Goal: Task Accomplishment & Management: Use online tool/utility

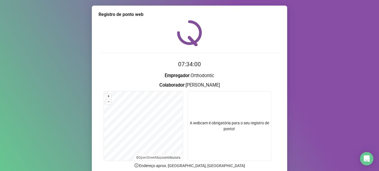
scroll to position [47, 0]
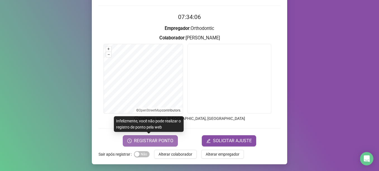
click at [161, 140] on span "REGISTRAR PONTO" at bounding box center [153, 140] width 39 height 7
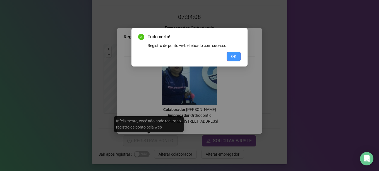
click at [232, 55] on span "OK" at bounding box center [233, 56] width 5 height 6
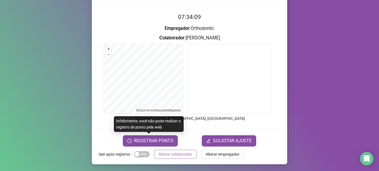
click at [168, 151] on span "Alterar colaborador" at bounding box center [175, 154] width 34 height 6
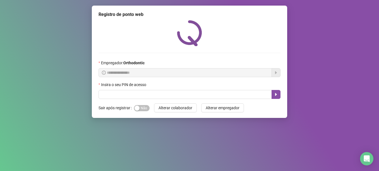
scroll to position [0, 0]
click at [154, 103] on button "Alterar colaborador" at bounding box center [175, 107] width 43 height 9
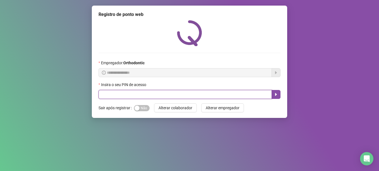
click at [119, 94] on input "text" at bounding box center [184, 94] width 173 height 9
type input "*****"
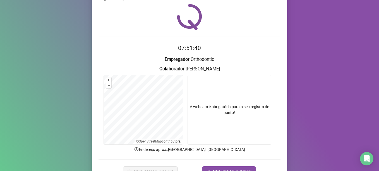
scroll to position [47, 0]
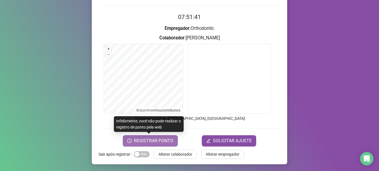
click at [169, 142] on span "REGISTRAR PONTO" at bounding box center [153, 140] width 39 height 7
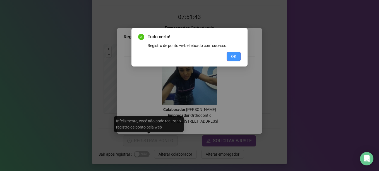
click at [233, 54] on span "OK" at bounding box center [233, 56] width 5 height 6
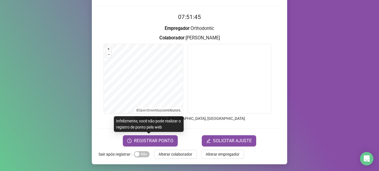
click at [182, 153] on span "Alterar colaborador" at bounding box center [175, 154] width 34 height 6
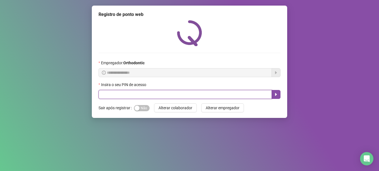
click at [156, 92] on input "text" at bounding box center [184, 94] width 173 height 9
type input "*****"
click at [277, 92] on button "button" at bounding box center [275, 94] width 9 height 9
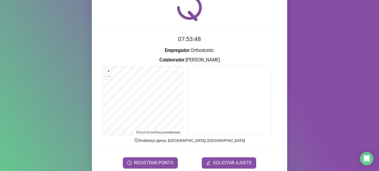
scroll to position [47, 0]
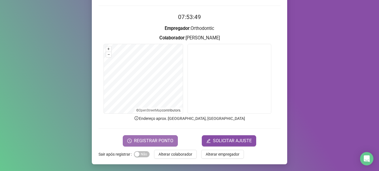
click at [158, 141] on span "REGISTRAR PONTO" at bounding box center [153, 140] width 39 height 7
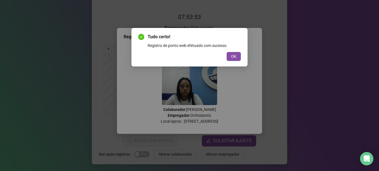
click at [238, 59] on button "OK" at bounding box center [234, 56] width 14 height 9
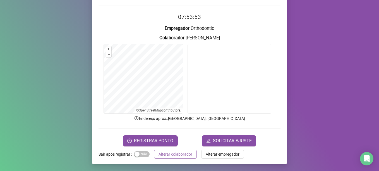
click at [190, 154] on button "Alterar colaborador" at bounding box center [175, 154] width 43 height 9
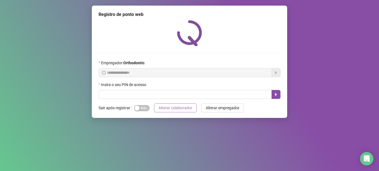
scroll to position [0, 0]
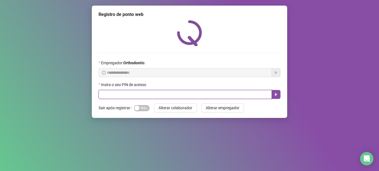
click at [192, 91] on input "text" at bounding box center [184, 94] width 173 height 9
type input "*****"
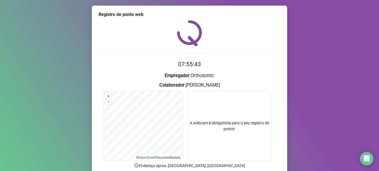
scroll to position [47, 0]
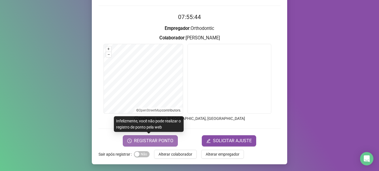
click at [153, 142] on span "REGISTRAR PONTO" at bounding box center [153, 140] width 39 height 7
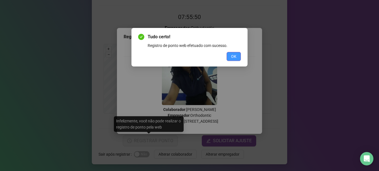
click at [230, 56] on button "OK" at bounding box center [234, 56] width 14 height 9
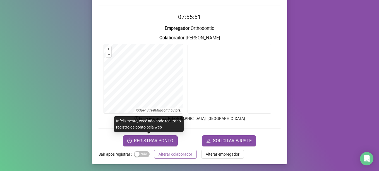
click at [188, 154] on span "Alterar colaborador" at bounding box center [175, 154] width 34 height 6
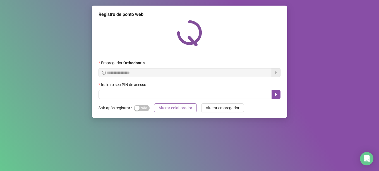
scroll to position [0, 0]
drag, startPoint x: 188, startPoint y: 150, endPoint x: 252, endPoint y: 158, distance: 64.7
click at [257, 149] on div "**********" at bounding box center [189, 85] width 379 height 171
click at [256, 154] on div "**********" at bounding box center [189, 85] width 379 height 171
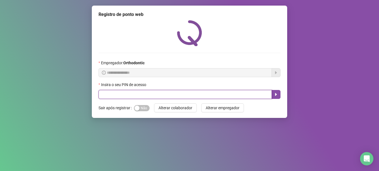
drag, startPoint x: 103, startPoint y: 92, endPoint x: 85, endPoint y: 88, distance: 19.4
click at [82, 90] on div "**********" at bounding box center [189, 85] width 379 height 171
type input "*****"
click at [272, 93] on button "button" at bounding box center [275, 94] width 9 height 9
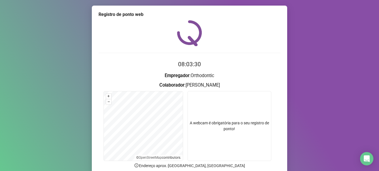
scroll to position [47, 0]
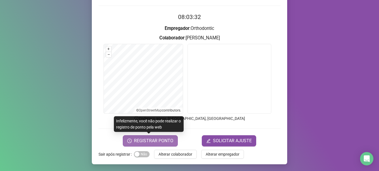
click at [165, 139] on span "REGISTRAR PONTO" at bounding box center [153, 140] width 39 height 7
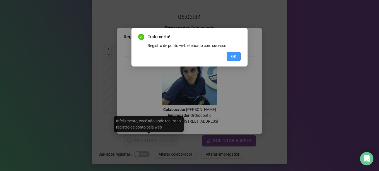
click at [232, 57] on span "OK" at bounding box center [233, 56] width 5 height 6
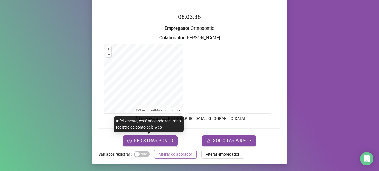
click at [167, 154] on span "Alterar colaborador" at bounding box center [175, 154] width 34 height 6
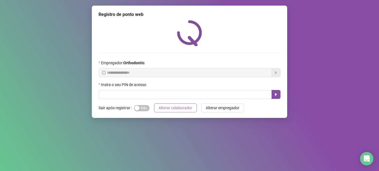
scroll to position [0, 0]
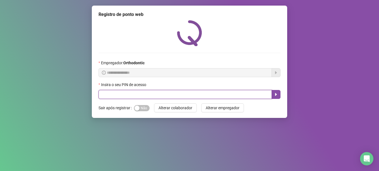
click at [143, 96] on input "text" at bounding box center [184, 94] width 173 height 9
type input "*****"
click at [276, 94] on icon "caret-right" at bounding box center [276, 94] width 4 height 4
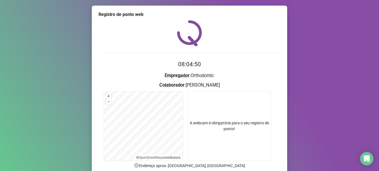
scroll to position [47, 0]
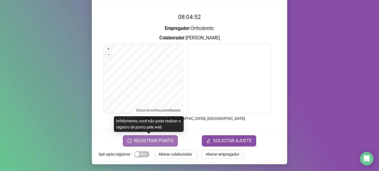
click at [162, 139] on span "REGISTRAR PONTO" at bounding box center [153, 140] width 39 height 7
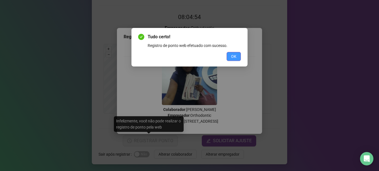
click at [230, 57] on button "OK" at bounding box center [234, 56] width 14 height 9
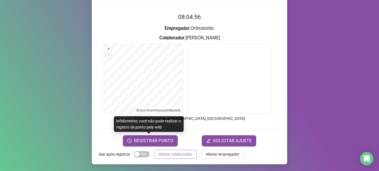
click at [182, 152] on span "Alterar colaborador" at bounding box center [175, 154] width 34 height 6
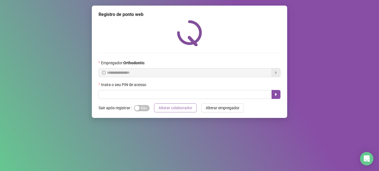
scroll to position [0, 0]
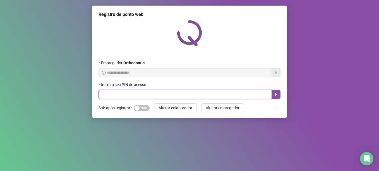
click at [139, 95] on input "text" at bounding box center [184, 94] width 173 height 9
type input "*****"
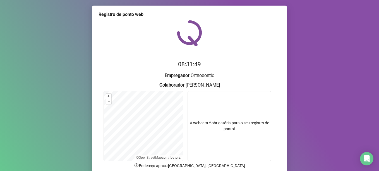
scroll to position [47, 0]
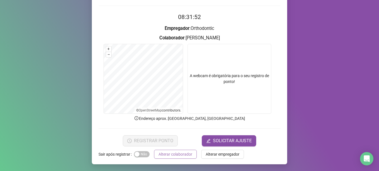
click at [172, 155] on span "Alterar colaborador" at bounding box center [175, 154] width 34 height 6
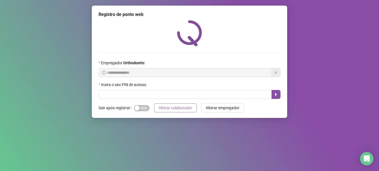
scroll to position [0, 0]
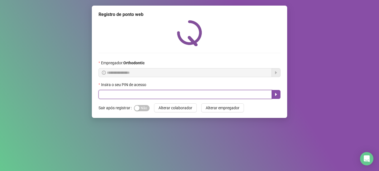
click at [121, 97] on input "text" at bounding box center [184, 94] width 173 height 9
type input "*****"
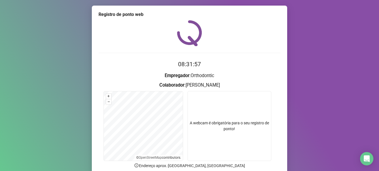
scroll to position [47, 0]
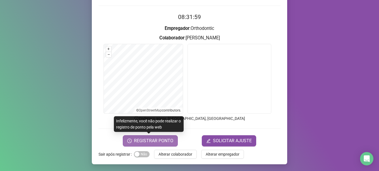
click at [161, 141] on span "REGISTRAR PONTO" at bounding box center [153, 140] width 39 height 7
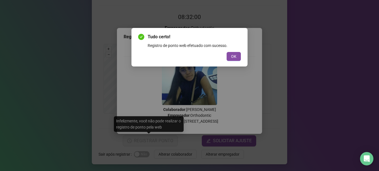
drag, startPoint x: 230, startPoint y: 57, endPoint x: 211, endPoint y: 114, distance: 59.0
click at [230, 58] on button "OK" at bounding box center [234, 56] width 14 height 9
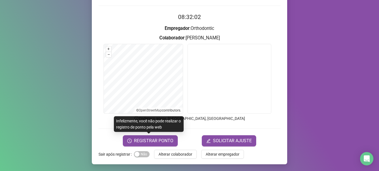
drag, startPoint x: 184, startPoint y: 155, endPoint x: 181, endPoint y: 154, distance: 3.3
click at [183, 155] on span "Alterar colaborador" at bounding box center [175, 154] width 34 height 6
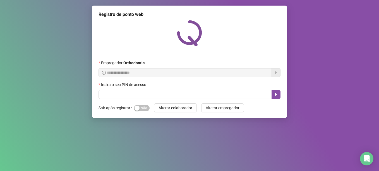
scroll to position [0, 0]
